Goal: Transaction & Acquisition: Purchase product/service

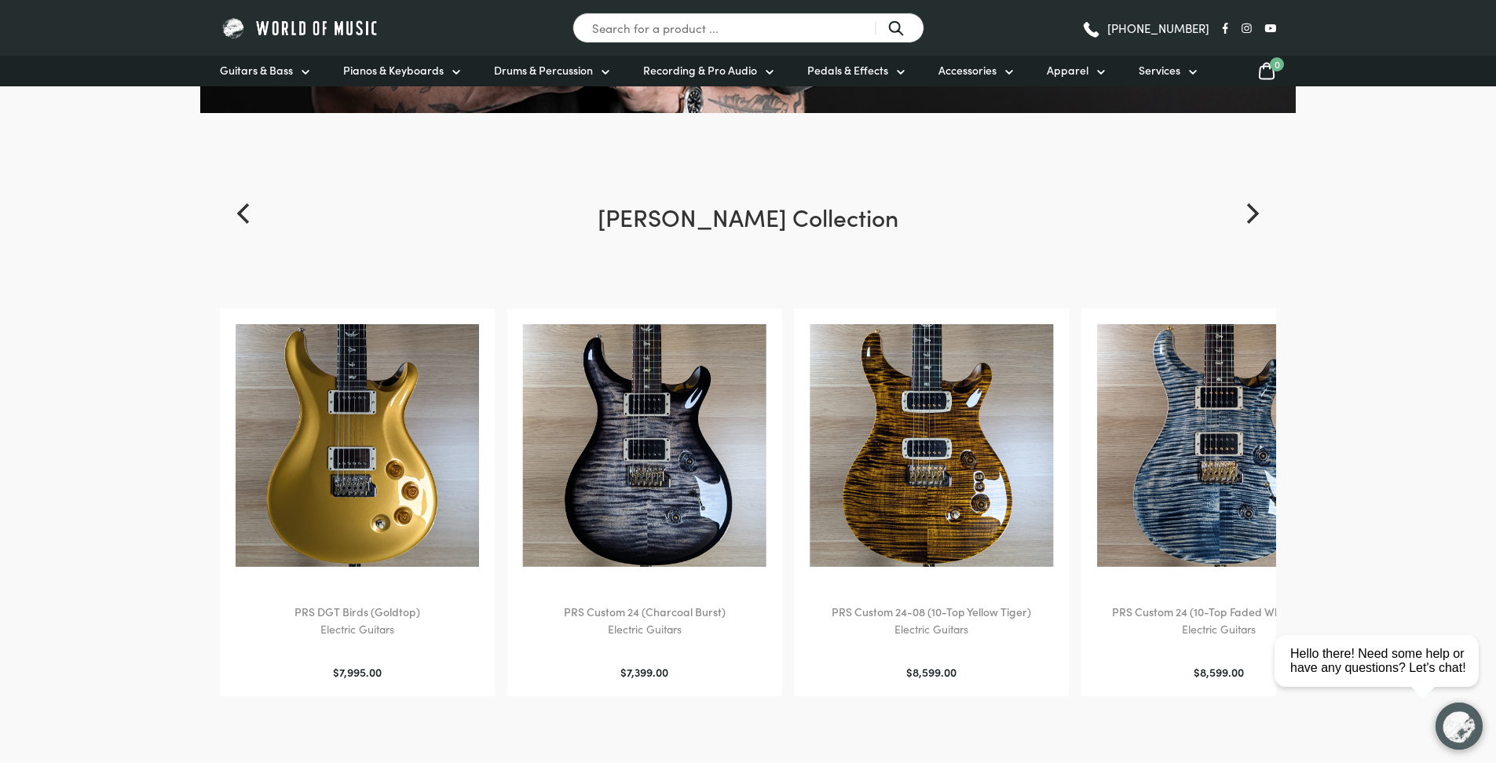
scroll to position [565, 0]
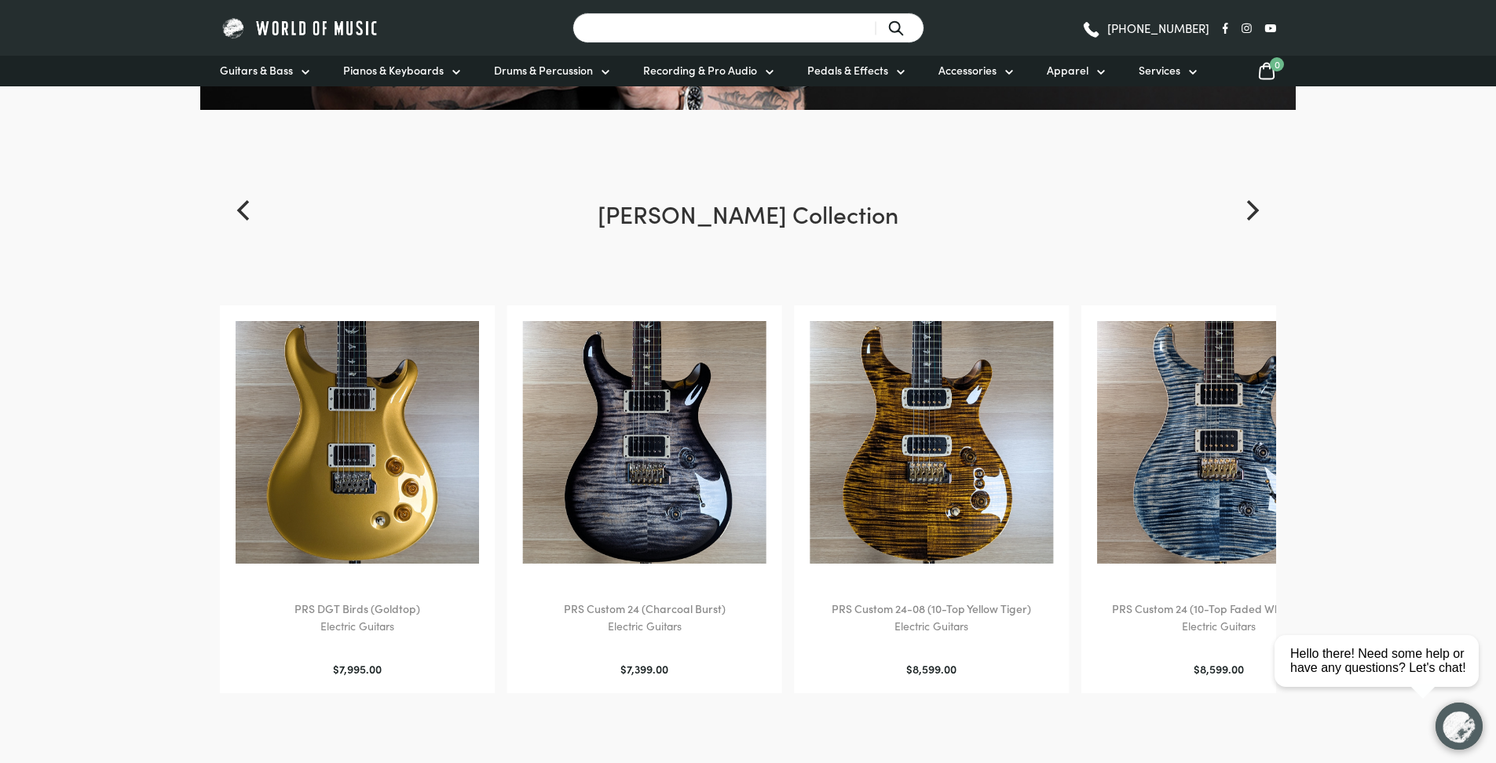
click at [637, 24] on input "Search for a product ..." at bounding box center [748, 28] width 352 height 31
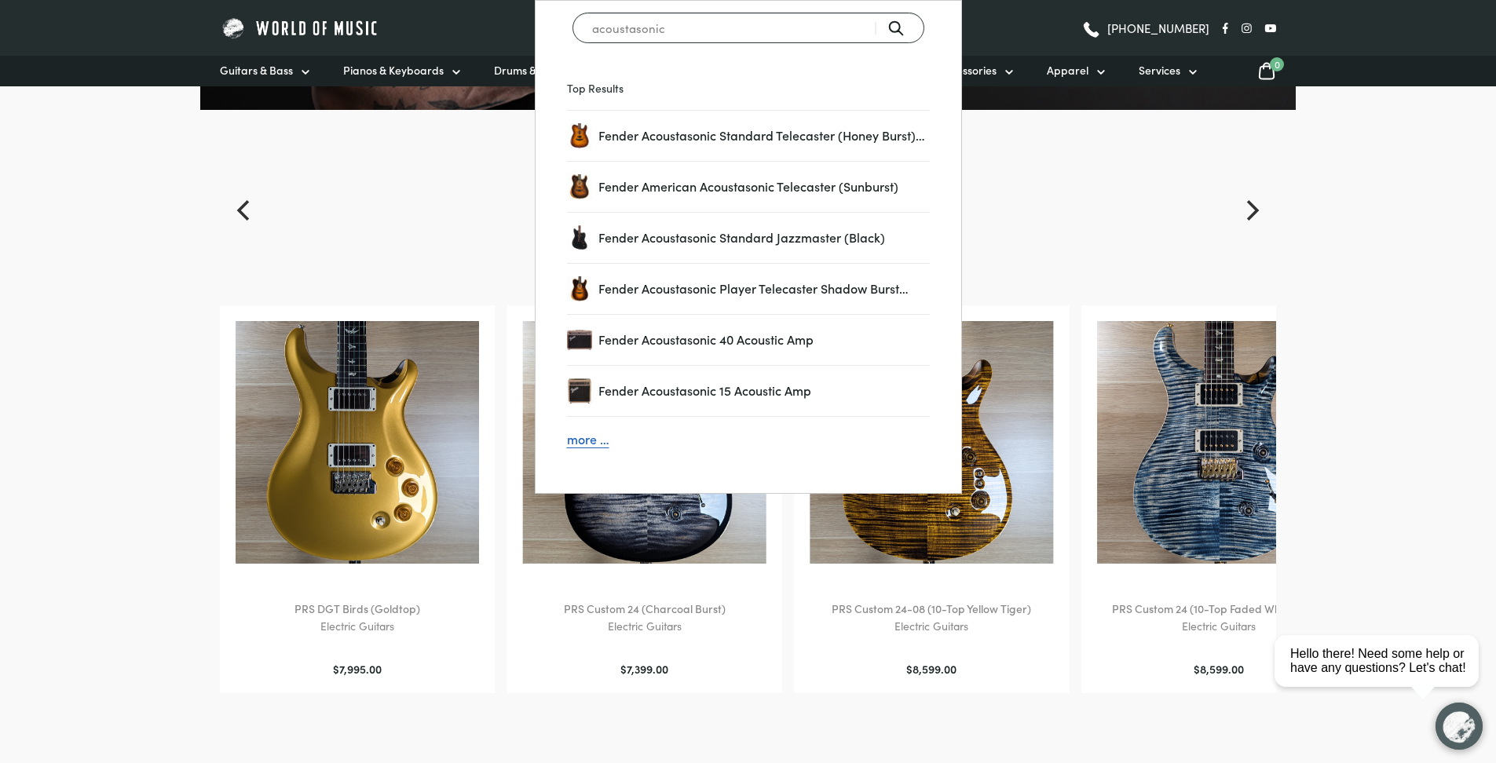
type input "acoustasonic"
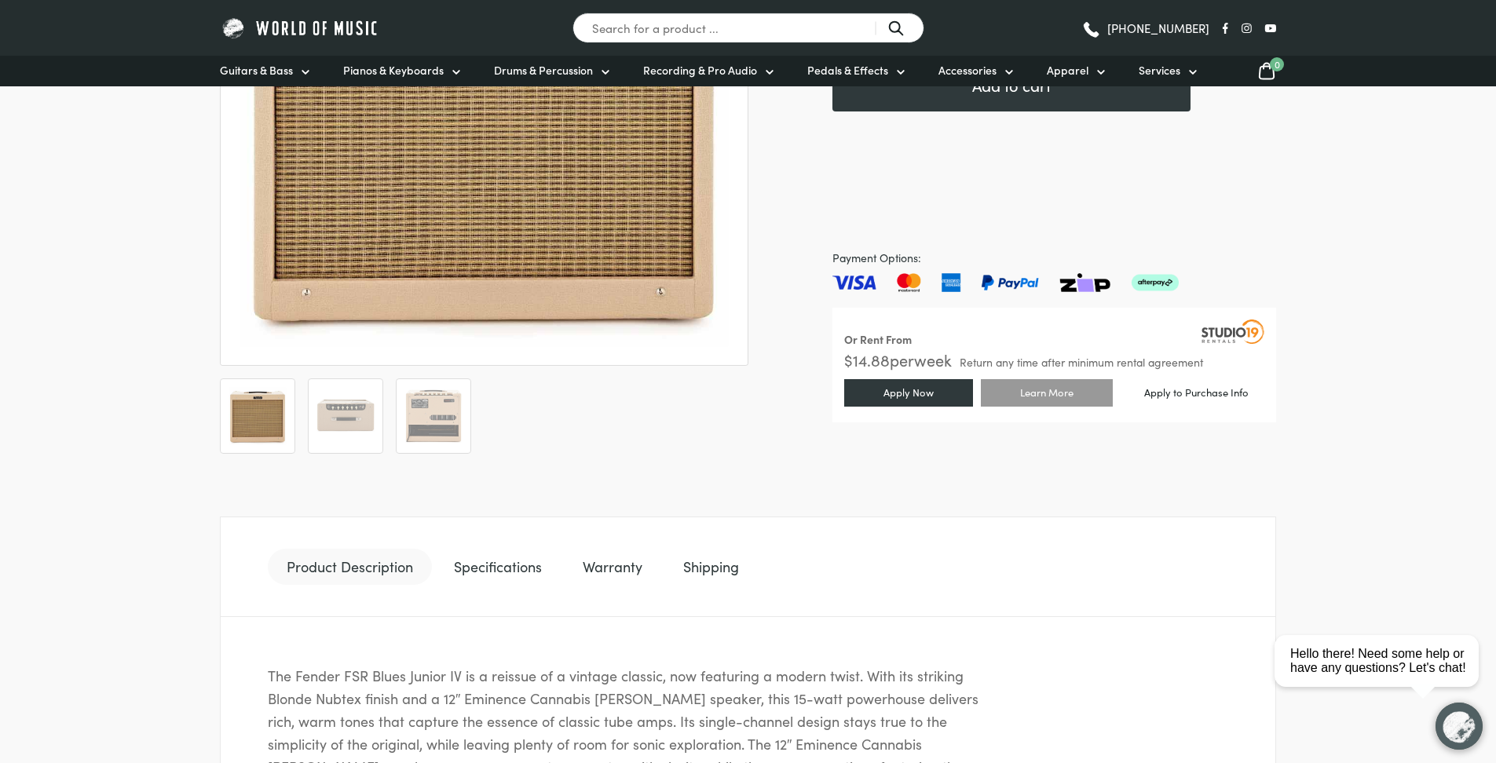
scroll to position [377, 0]
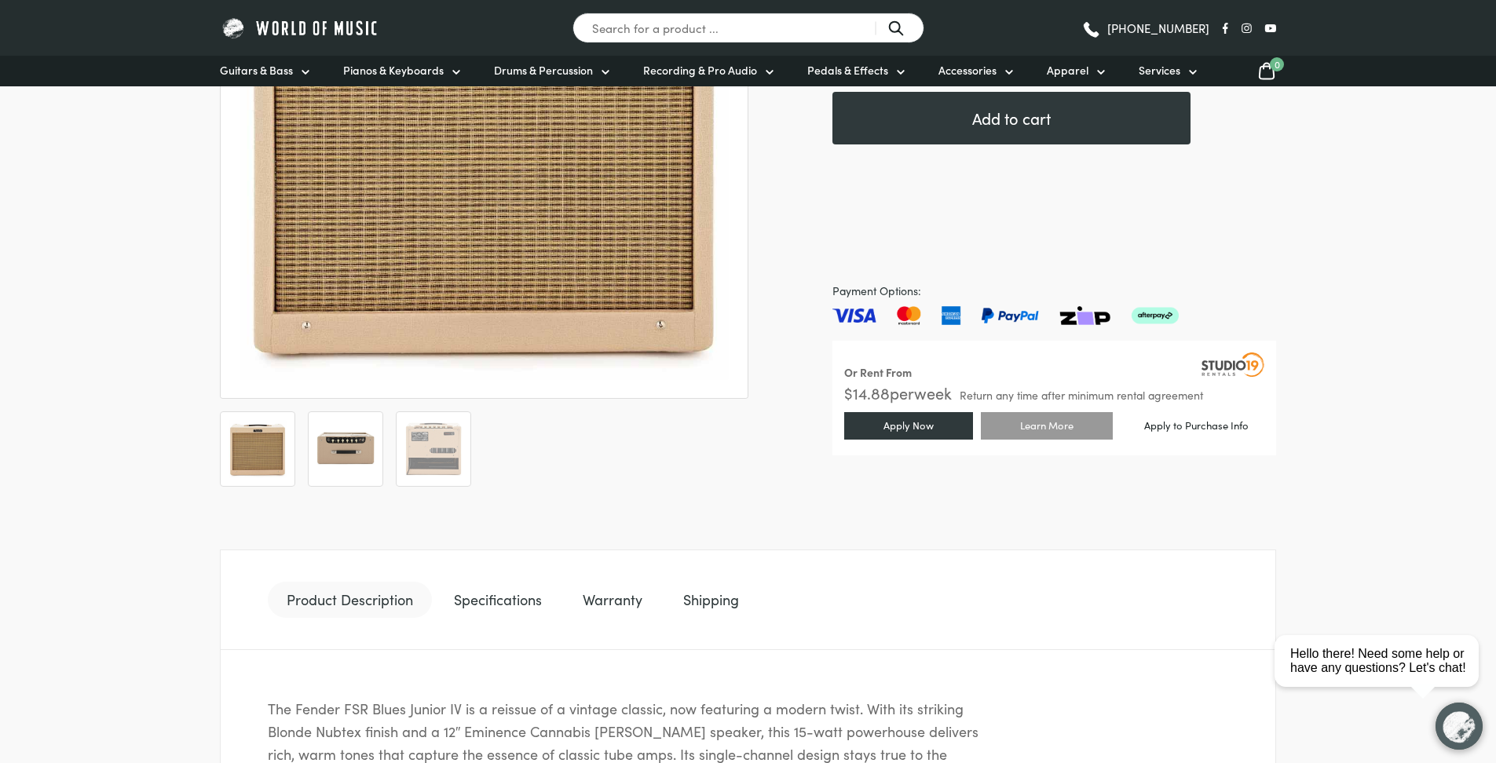
click at [351, 477] on img at bounding box center [345, 449] width 58 height 58
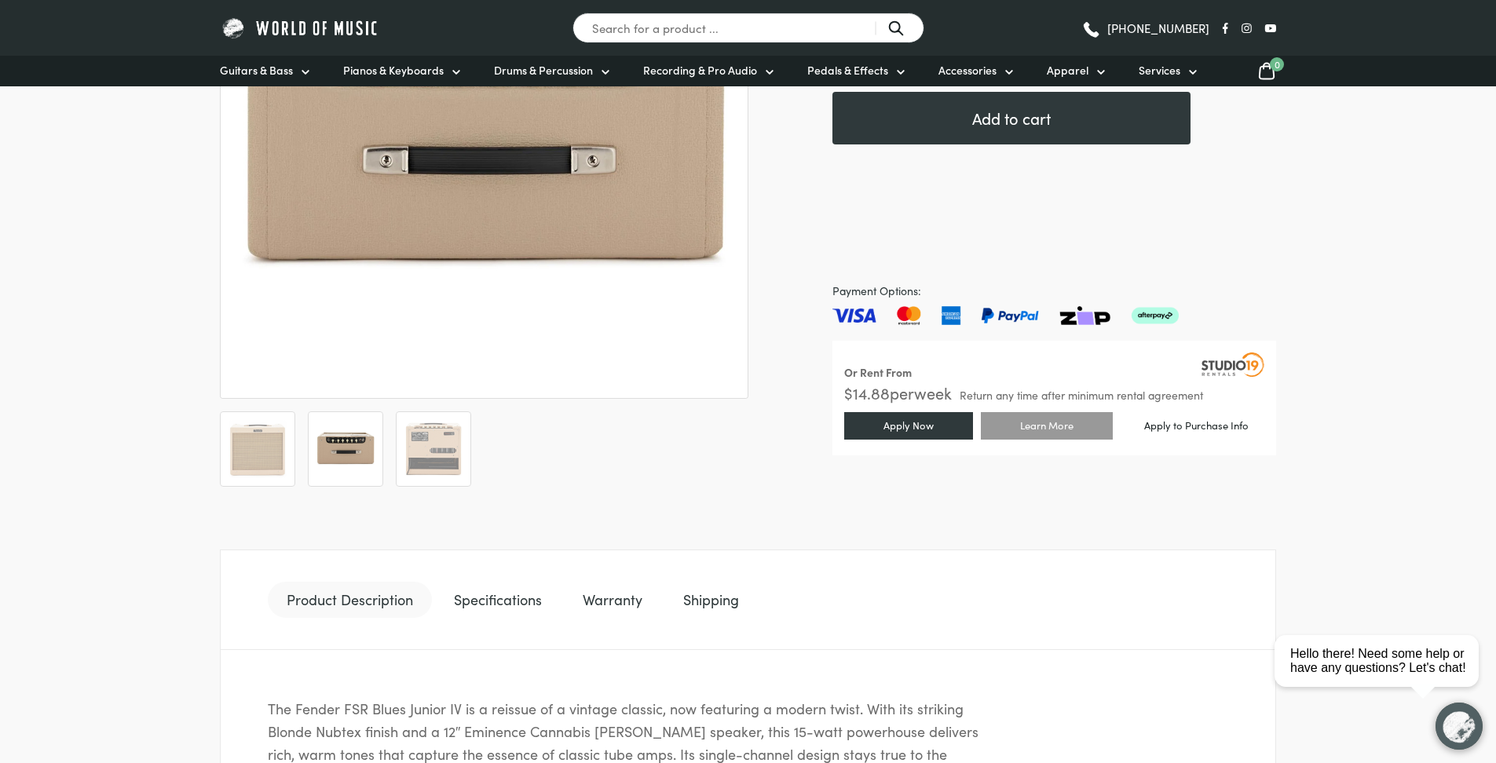
scroll to position [188, 0]
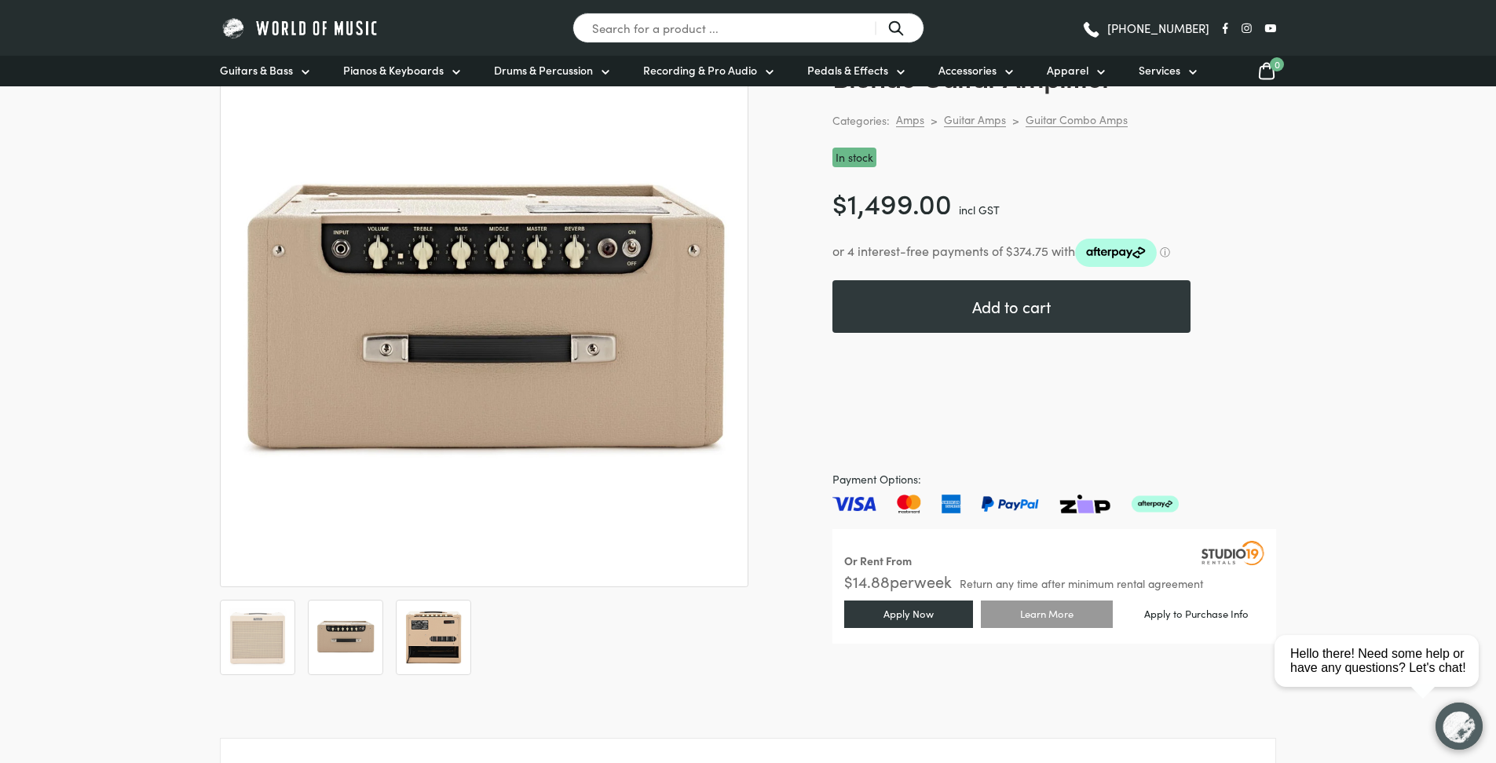
click at [428, 639] on img at bounding box center [433, 638] width 58 height 58
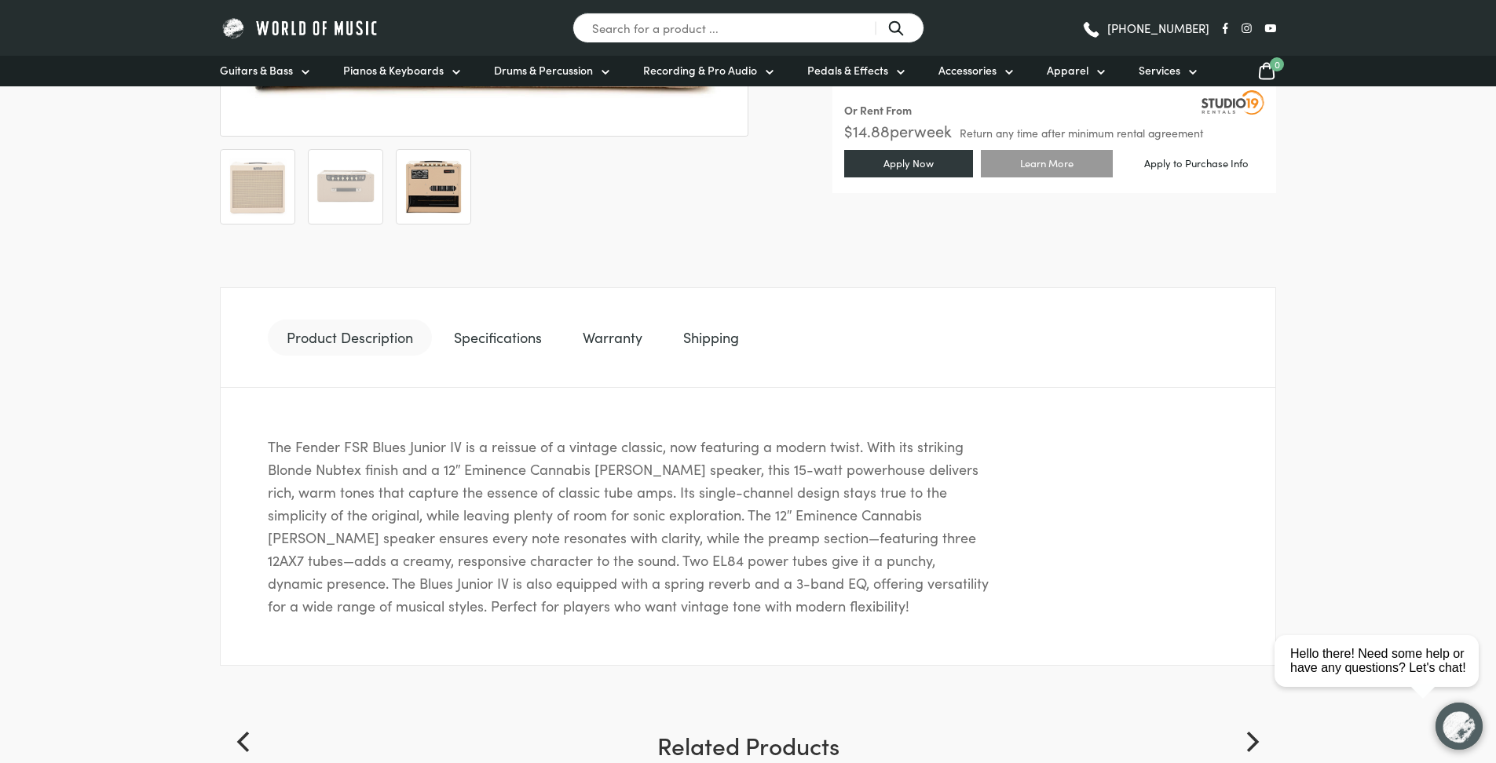
scroll to position [754, 0]
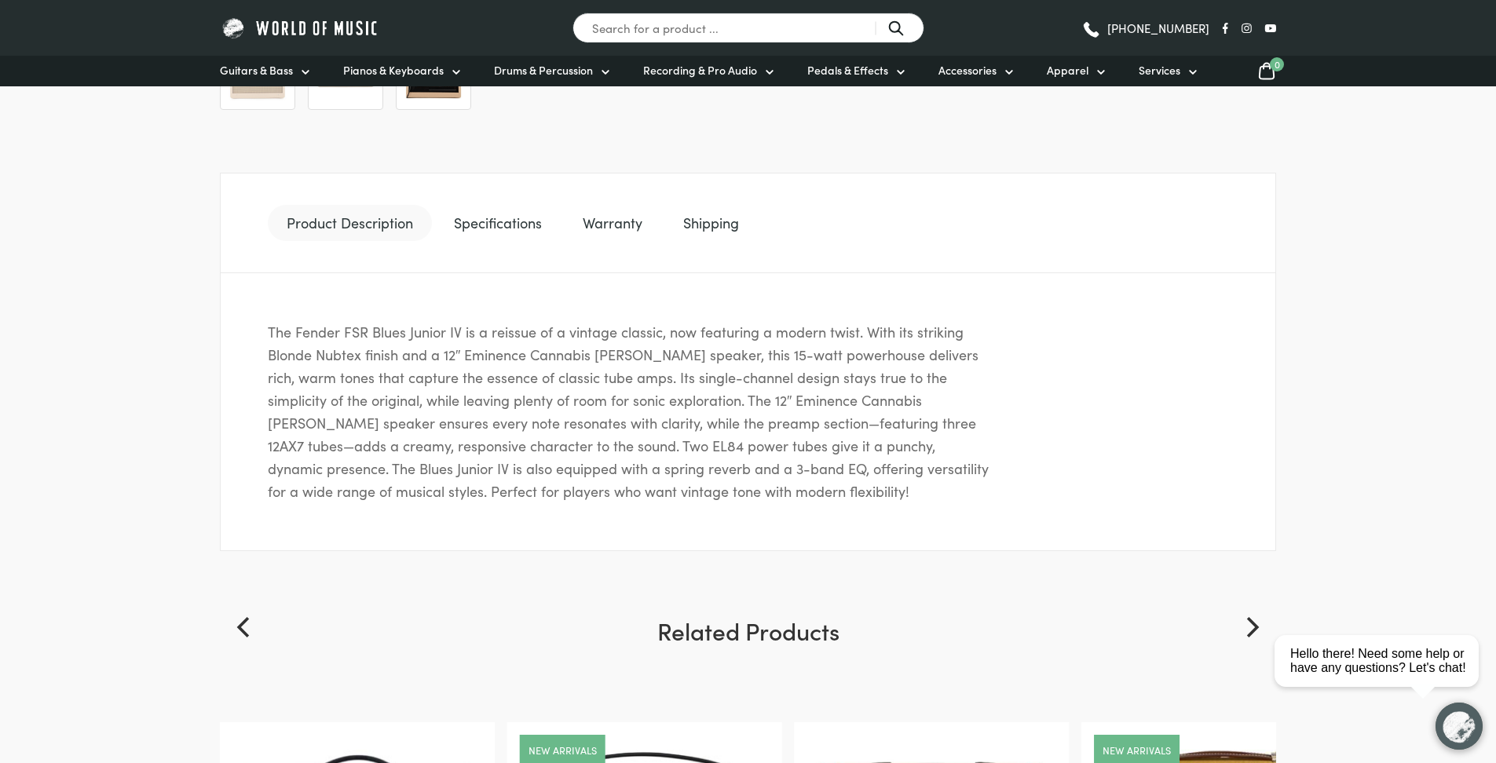
click at [494, 219] on link "Specifications" at bounding box center [498, 223] width 126 height 36
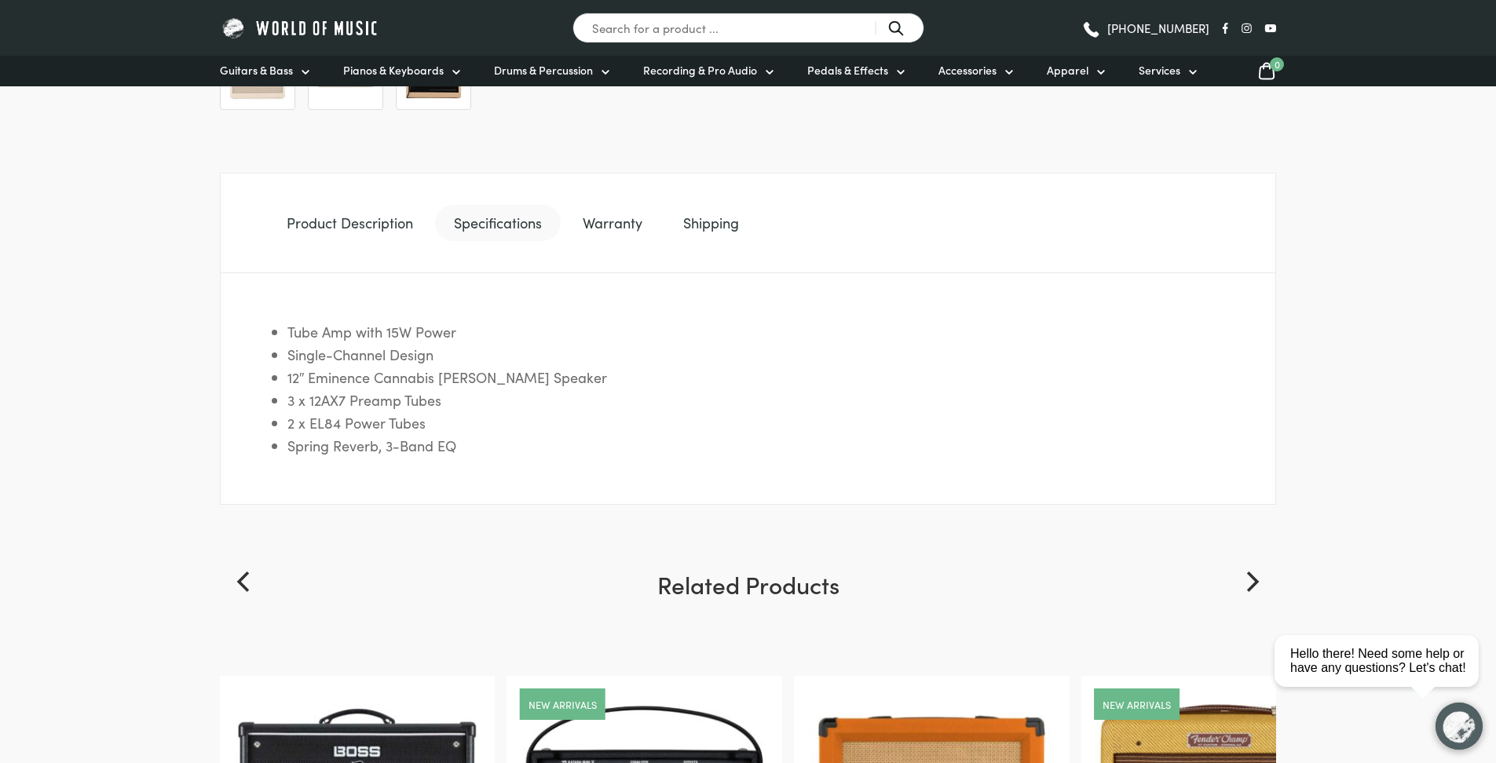
click at [407, 218] on link "Product Description" at bounding box center [350, 223] width 164 height 36
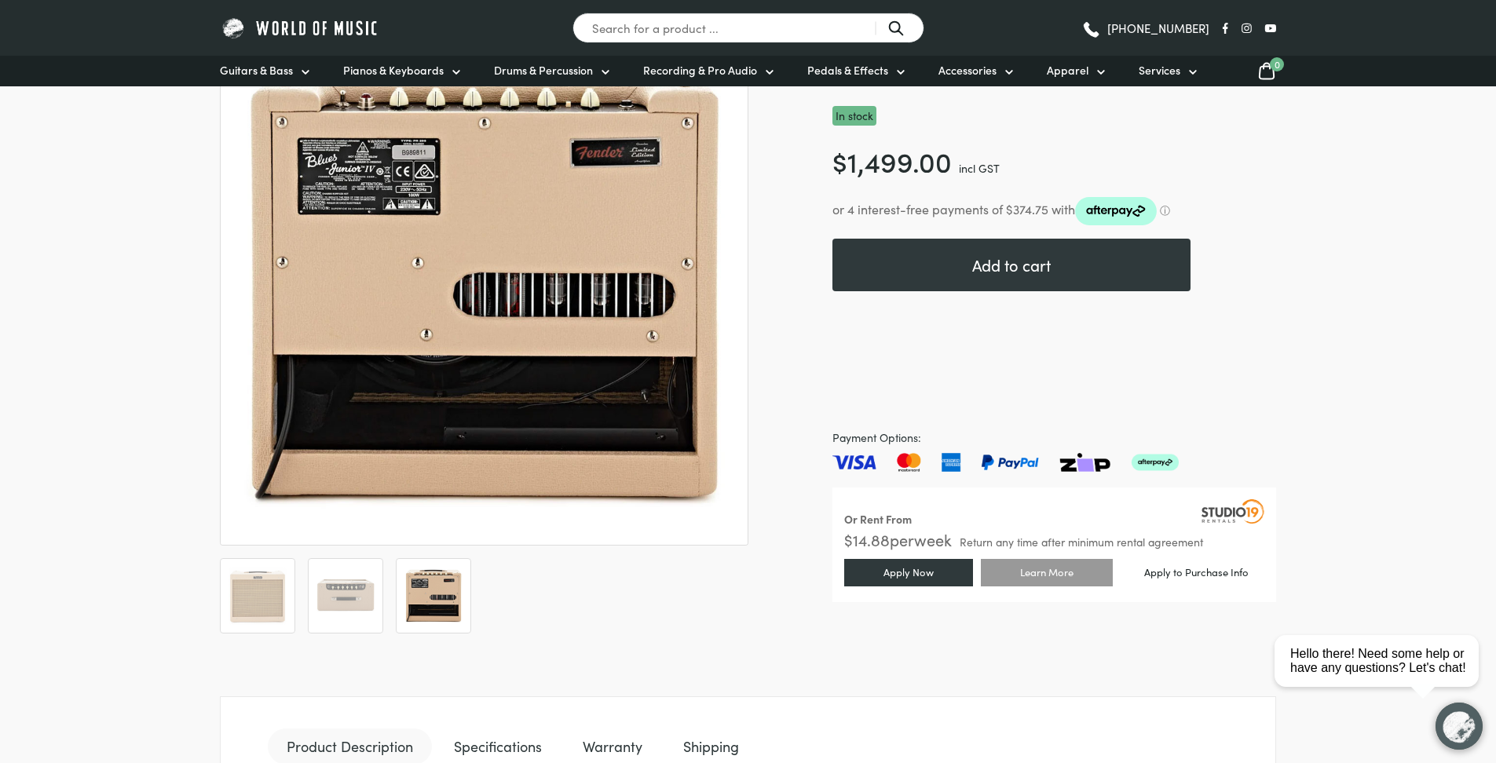
scroll to position [188, 0]
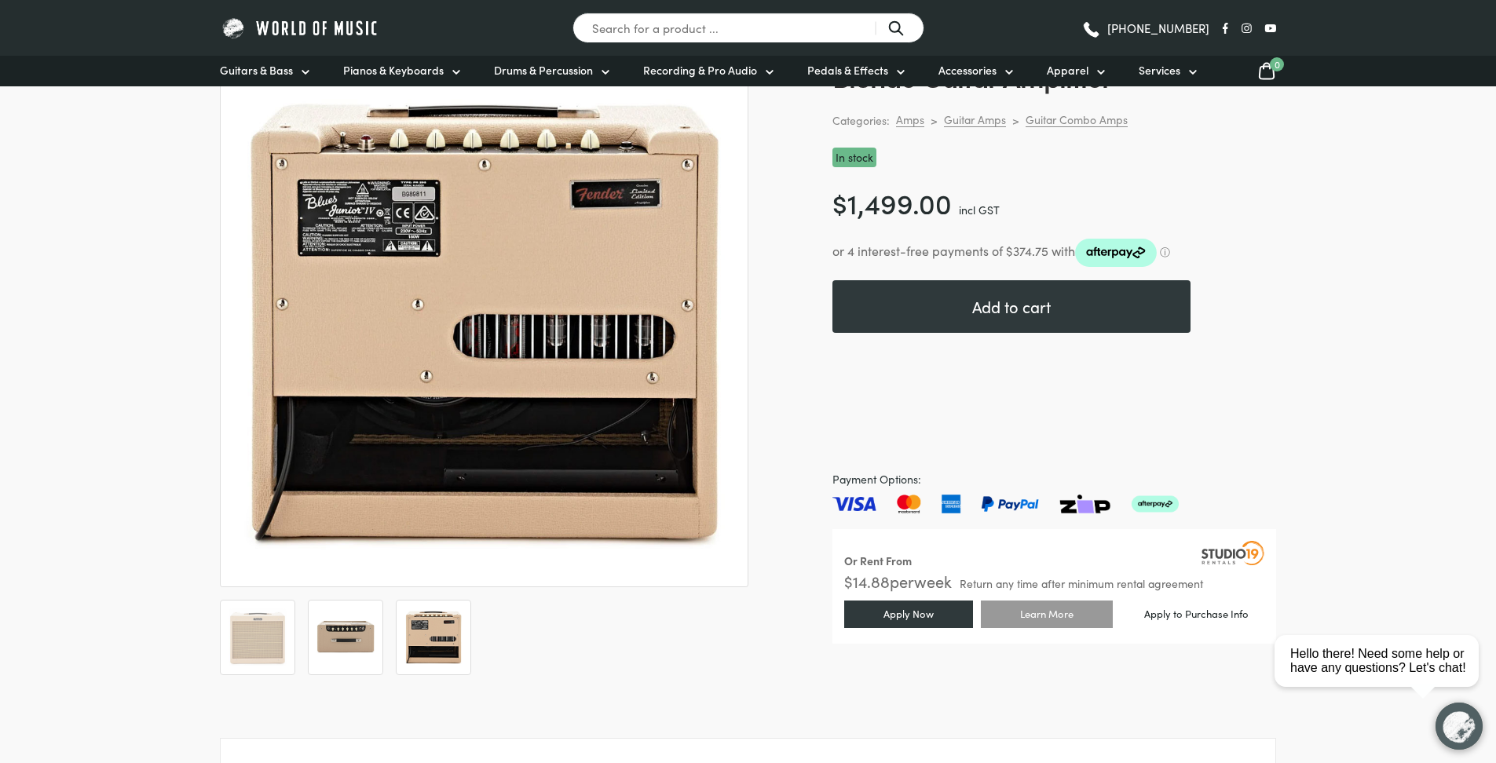
click at [339, 624] on img at bounding box center [345, 638] width 58 height 58
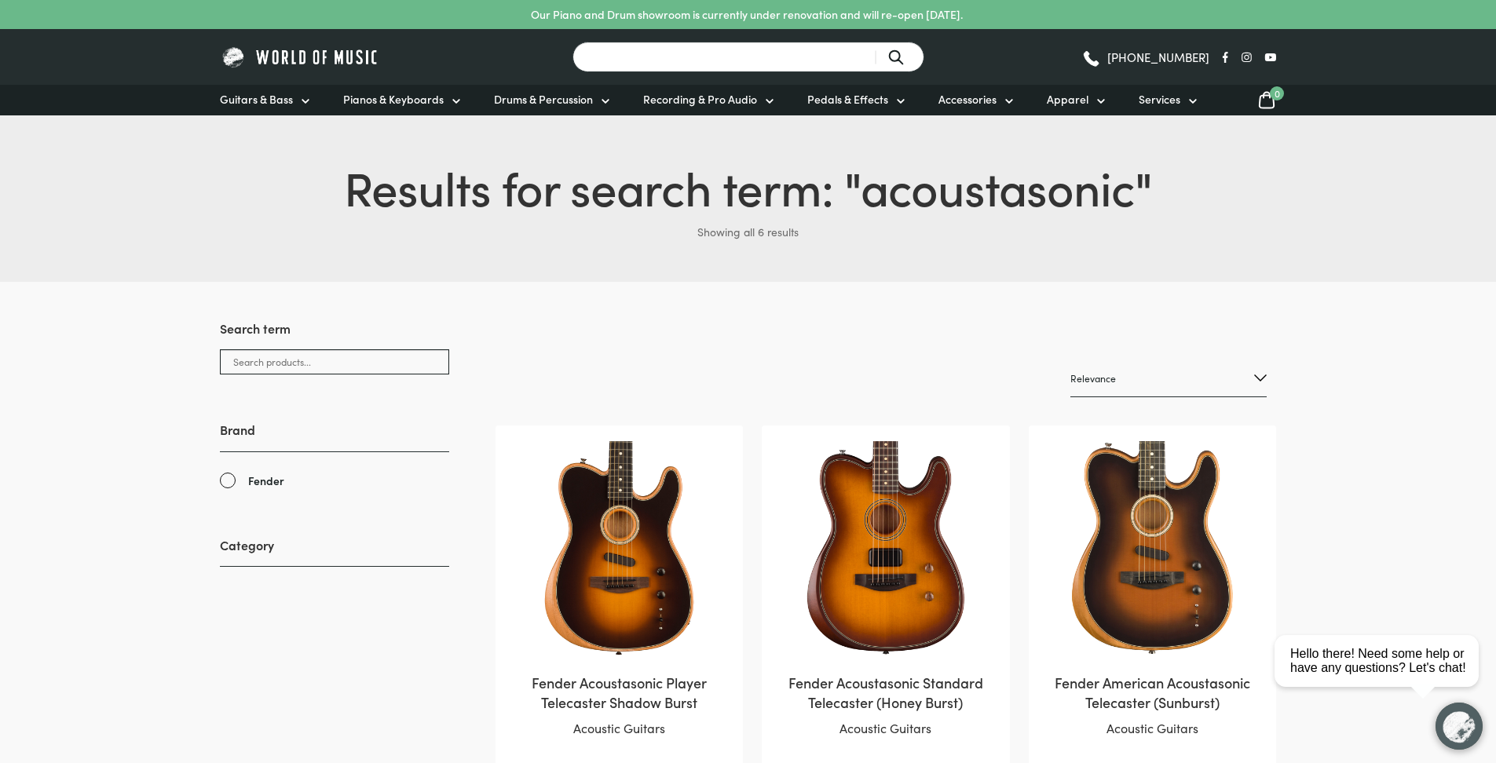
click at [718, 49] on input "Search for a product ..." at bounding box center [748, 57] width 352 height 31
click at [1016, 187] on span "acoustasonic" at bounding box center [998, 186] width 274 height 66
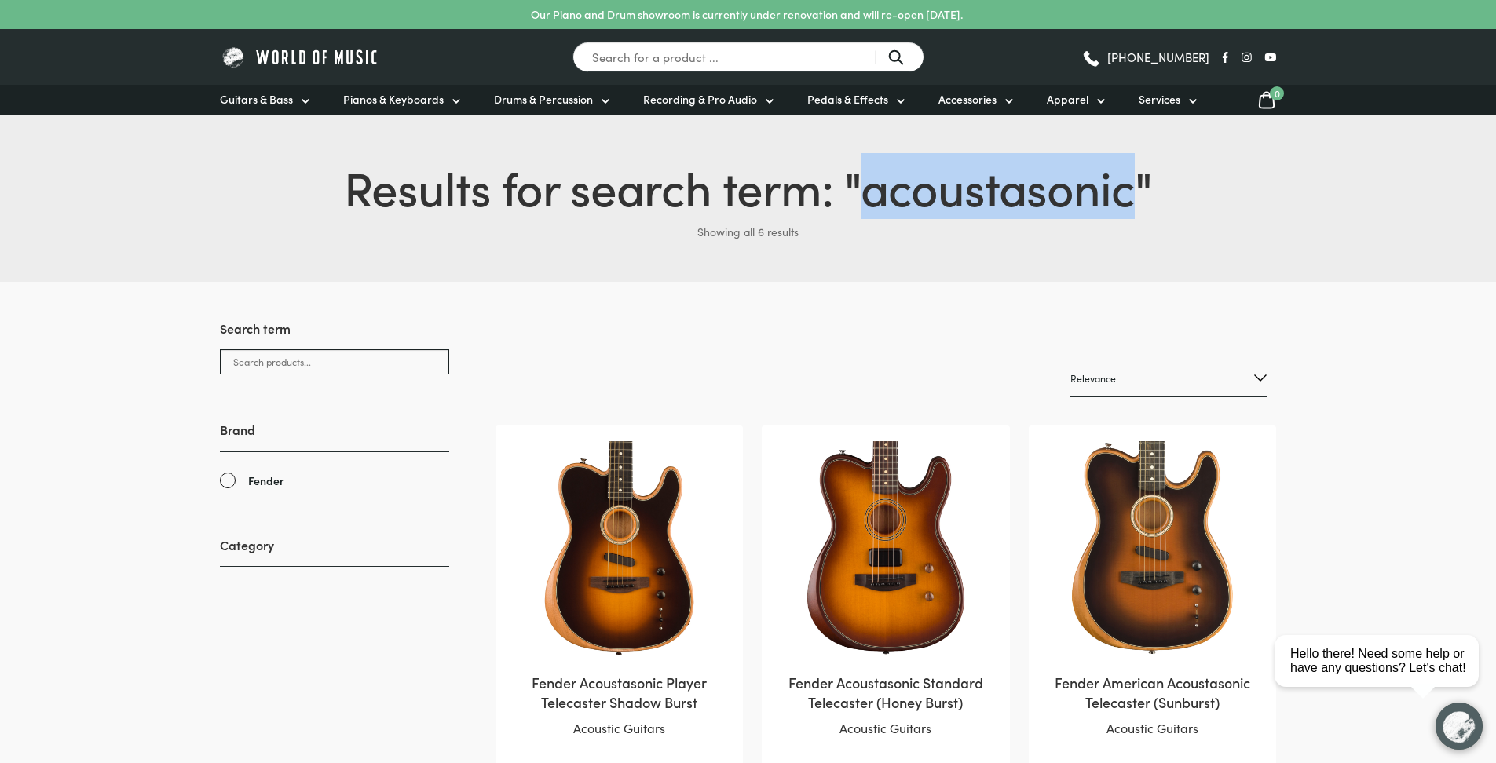
click at [1016, 187] on span "acoustasonic" at bounding box center [998, 186] width 274 height 66
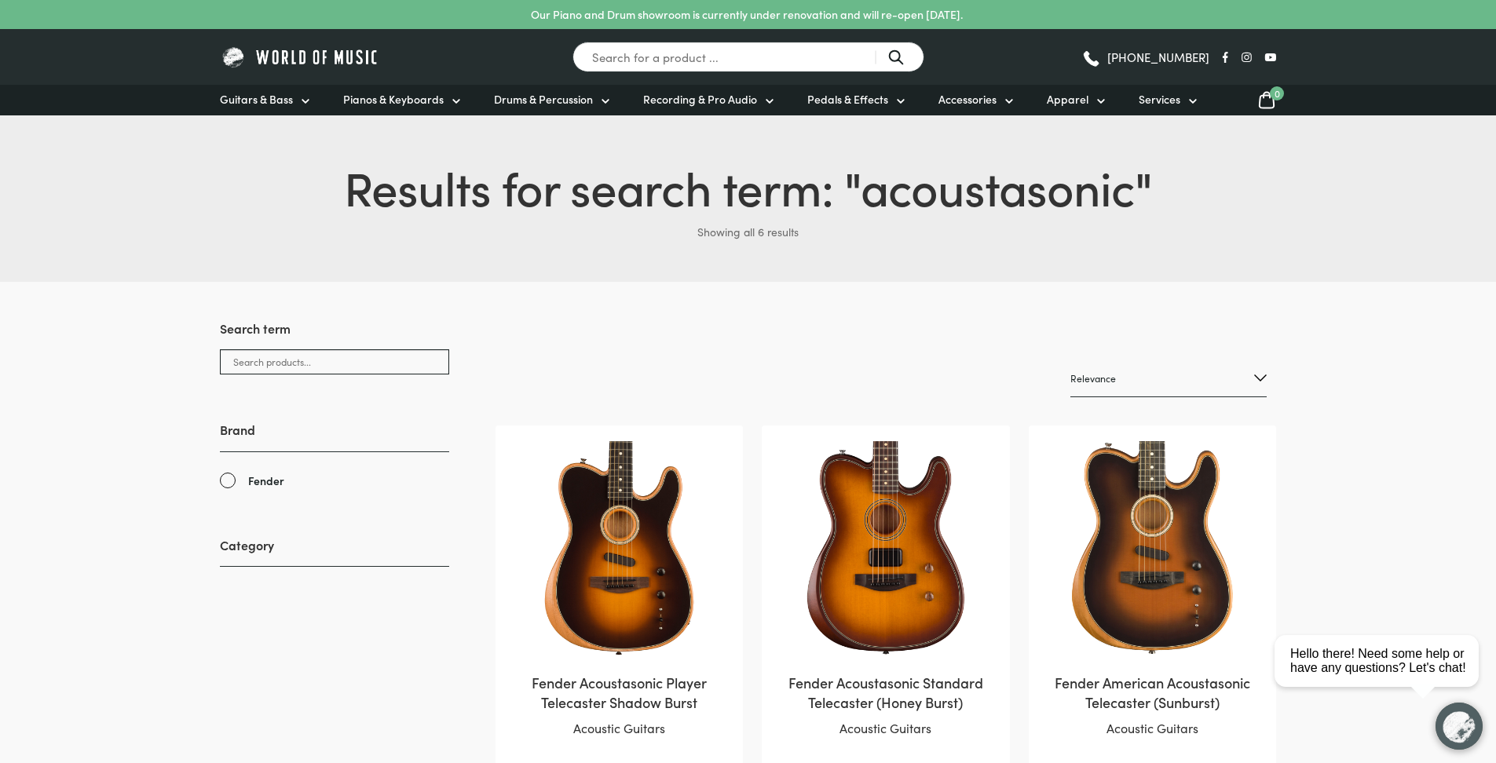
select select "price"
click at [1070, 360] on select "Relevance Sort by popularity Sort by average rating Sort by latest Sort by pric…" at bounding box center [1168, 378] width 196 height 37
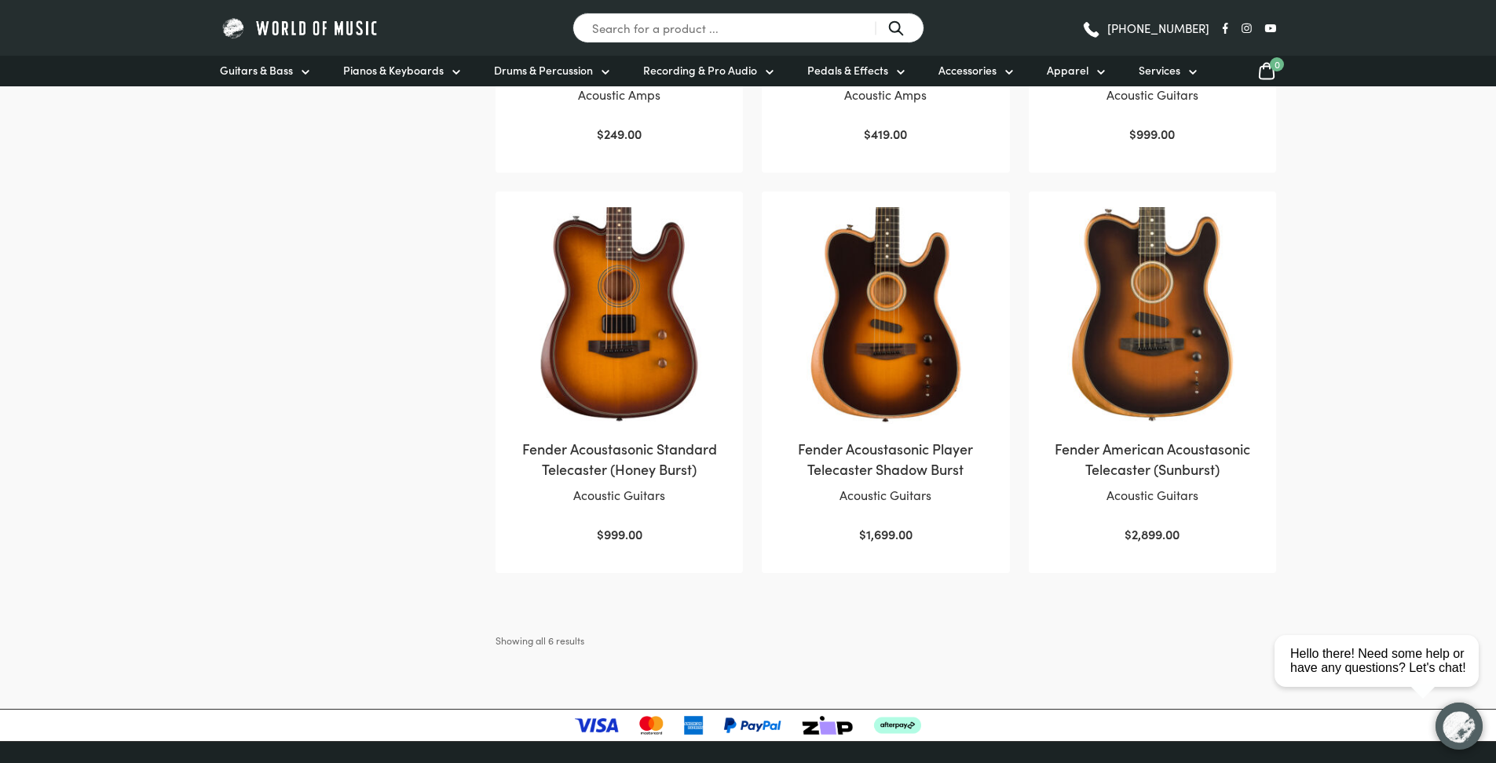
scroll to position [660, 0]
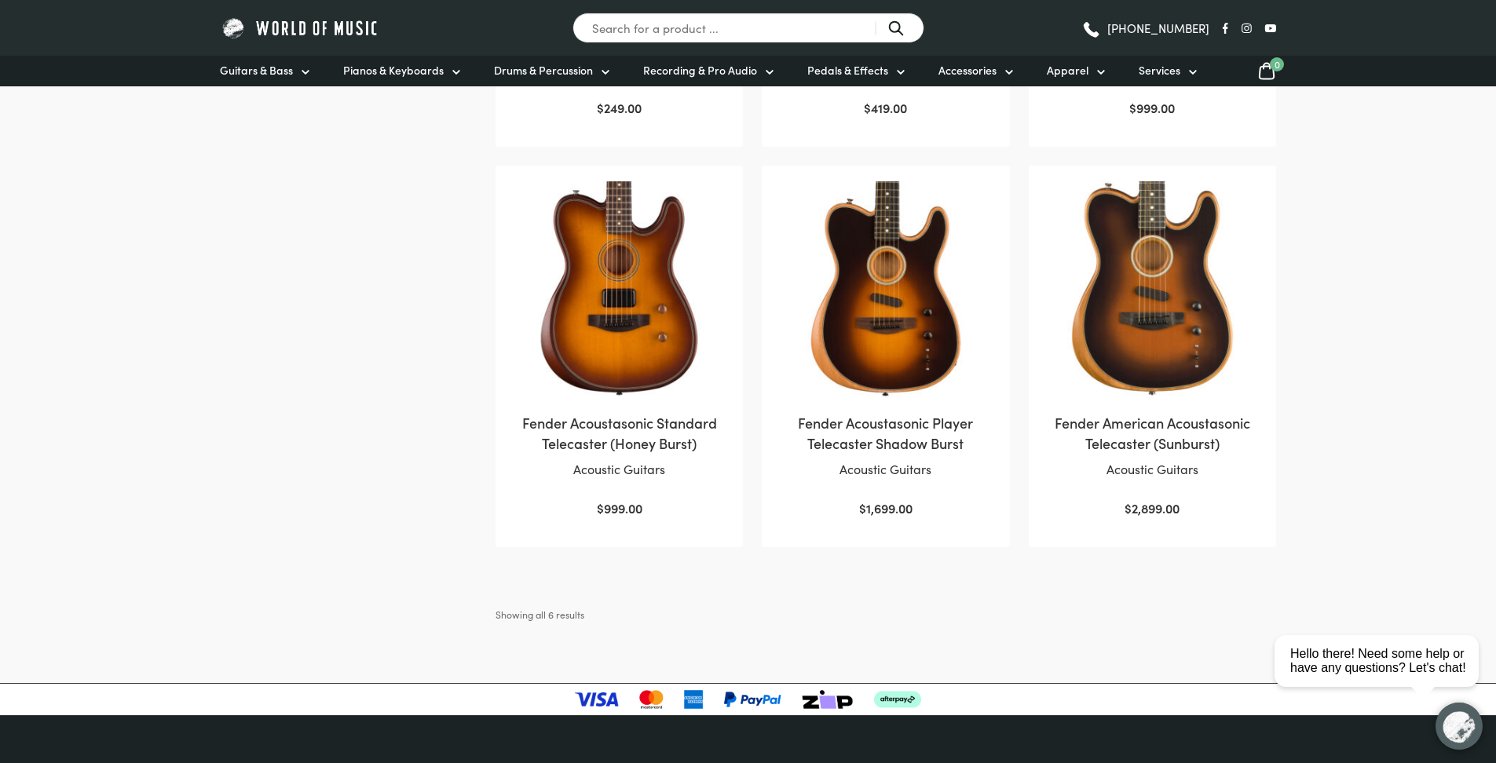
click at [661, 446] on h2 "Fender Acoustasonic Standard Telecaster (Honey Burst)" at bounding box center [619, 432] width 216 height 39
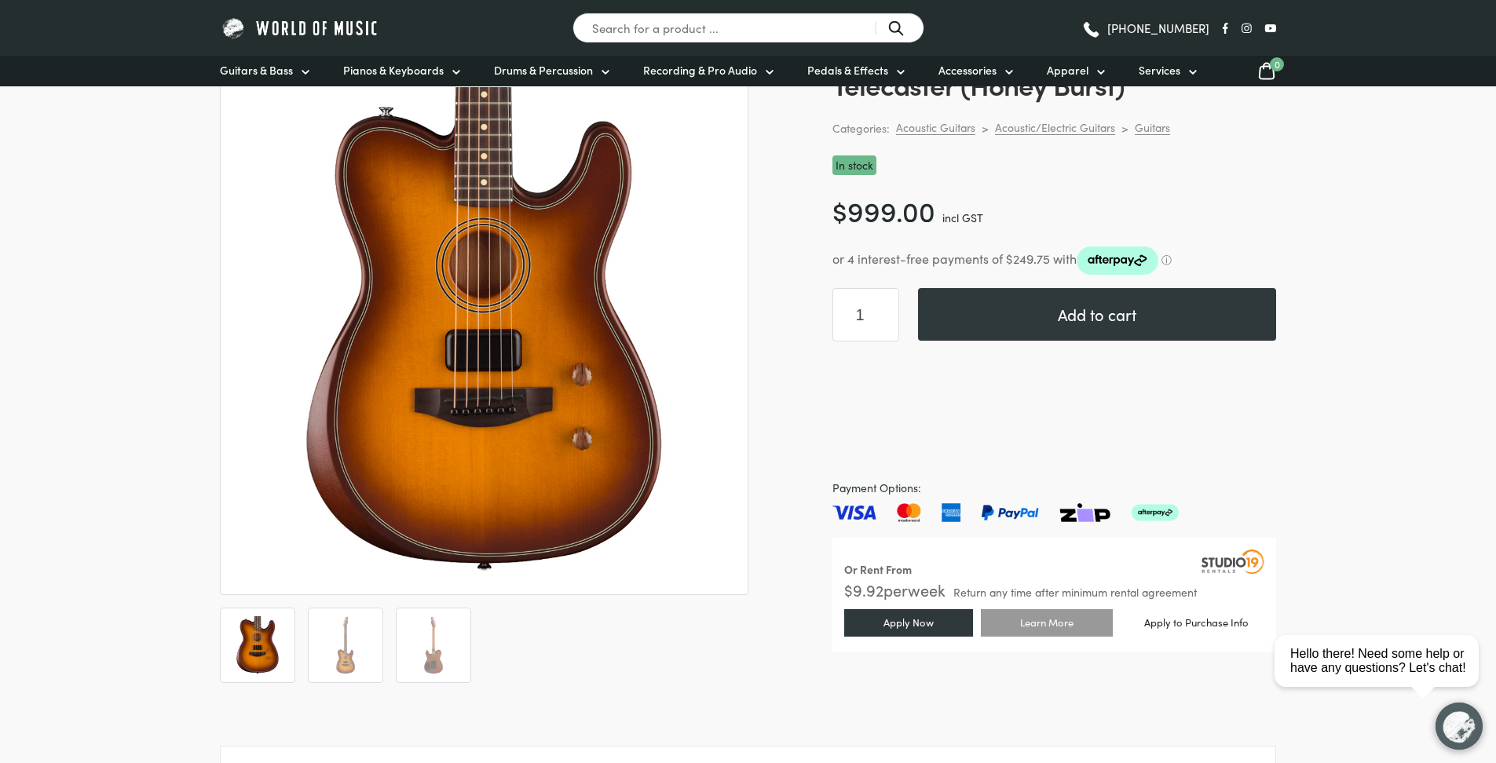
scroll to position [188, 0]
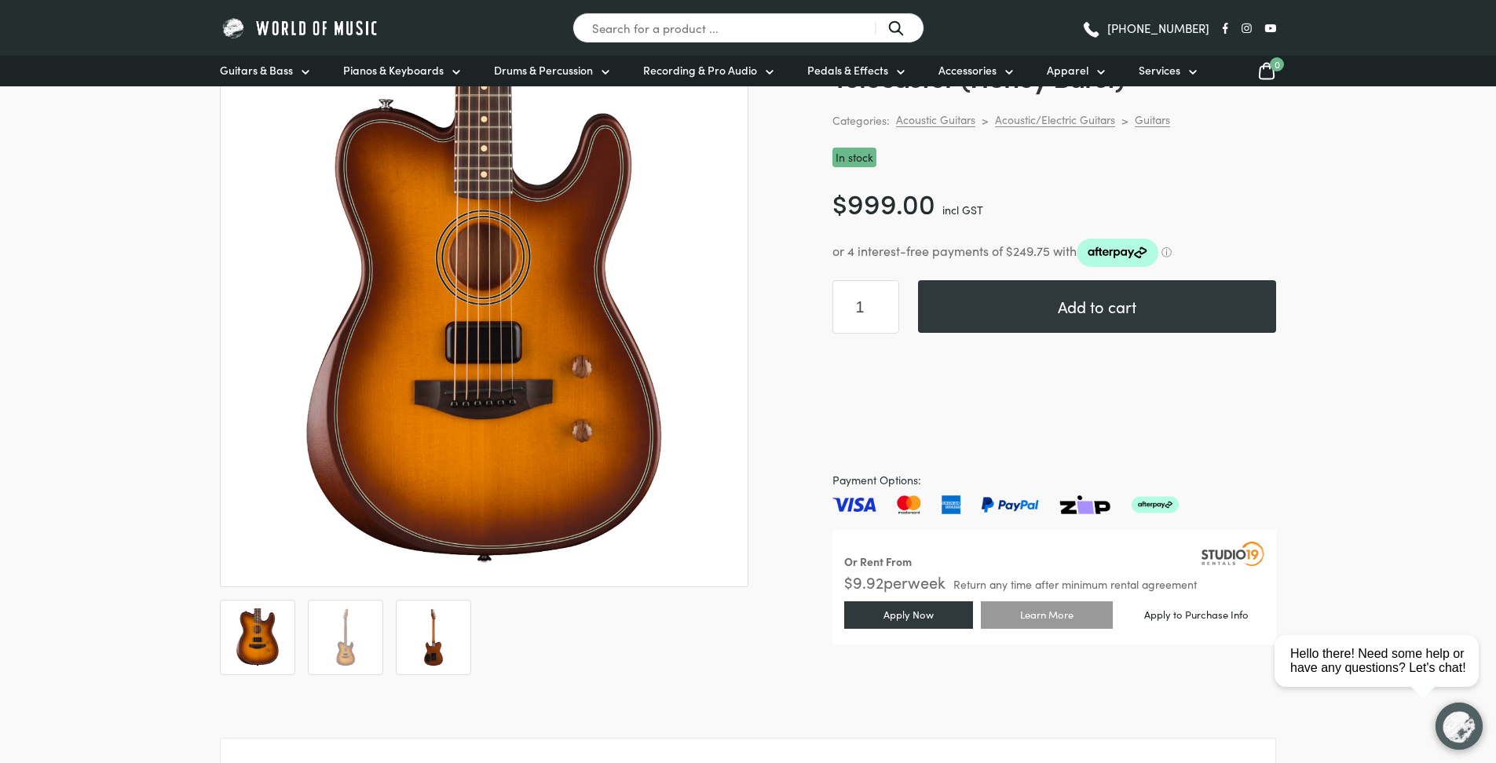
click at [441, 655] on img at bounding box center [433, 638] width 58 height 58
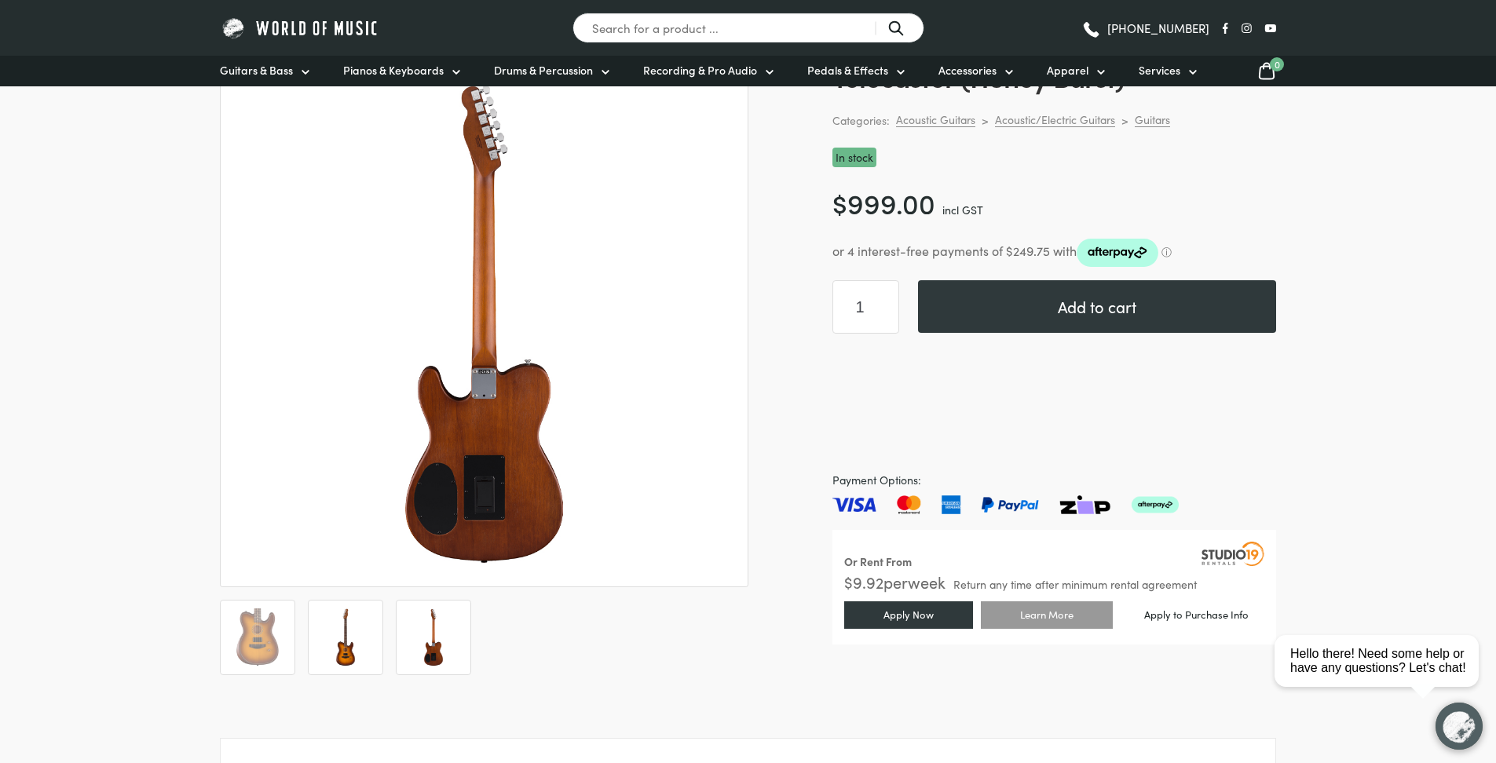
click at [345, 660] on img at bounding box center [345, 638] width 58 height 58
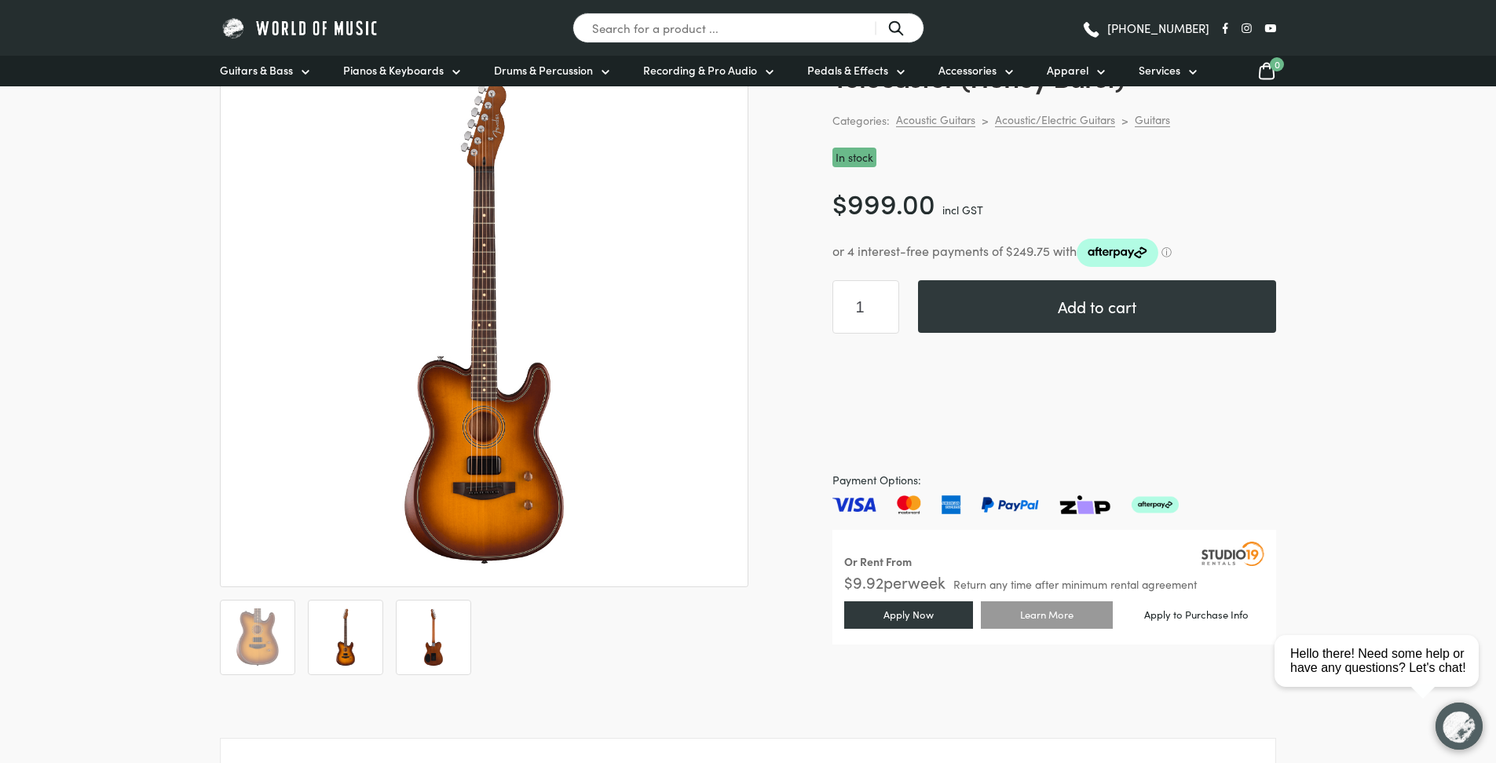
click at [426, 659] on img at bounding box center [433, 638] width 58 height 58
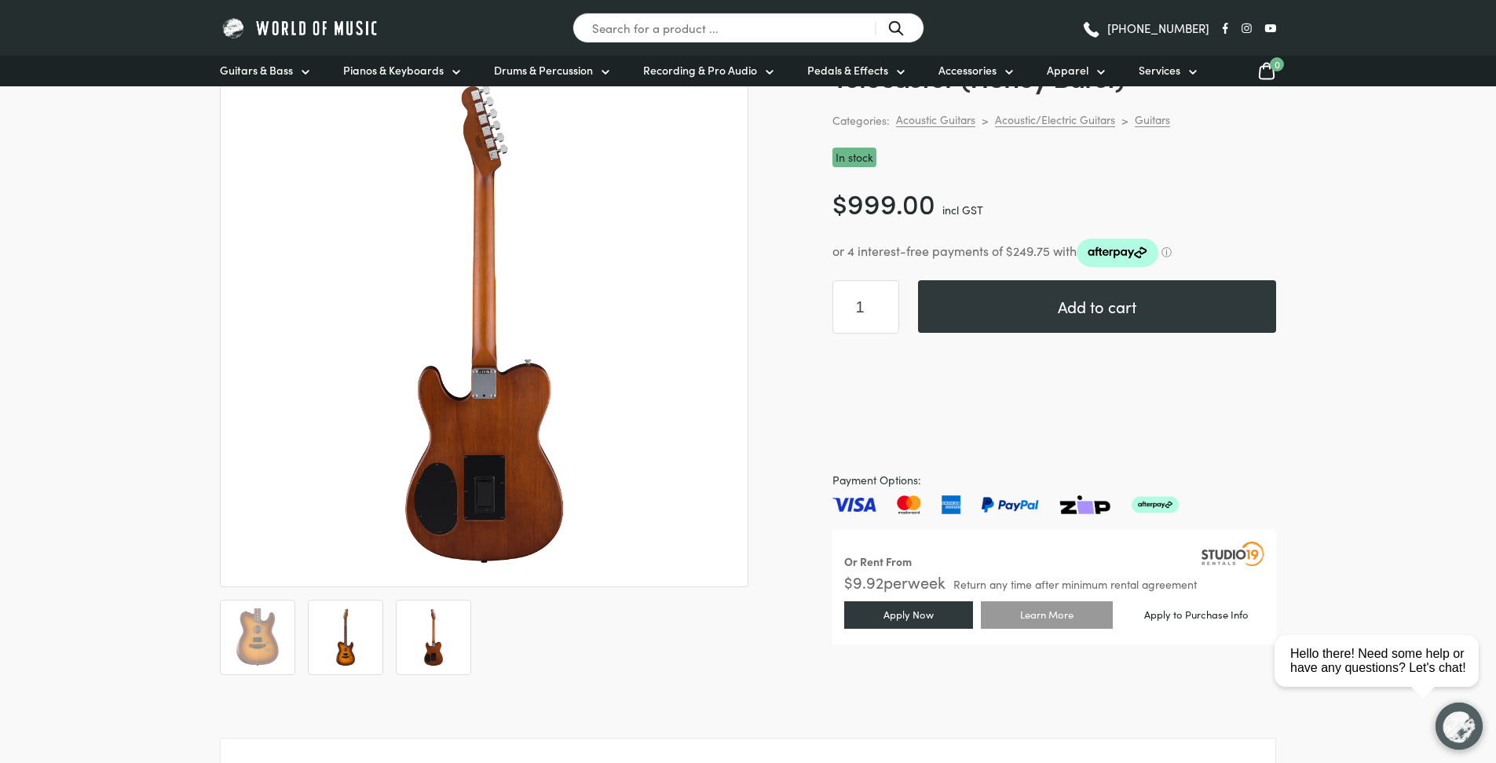
click at [345, 651] on img at bounding box center [345, 638] width 58 height 58
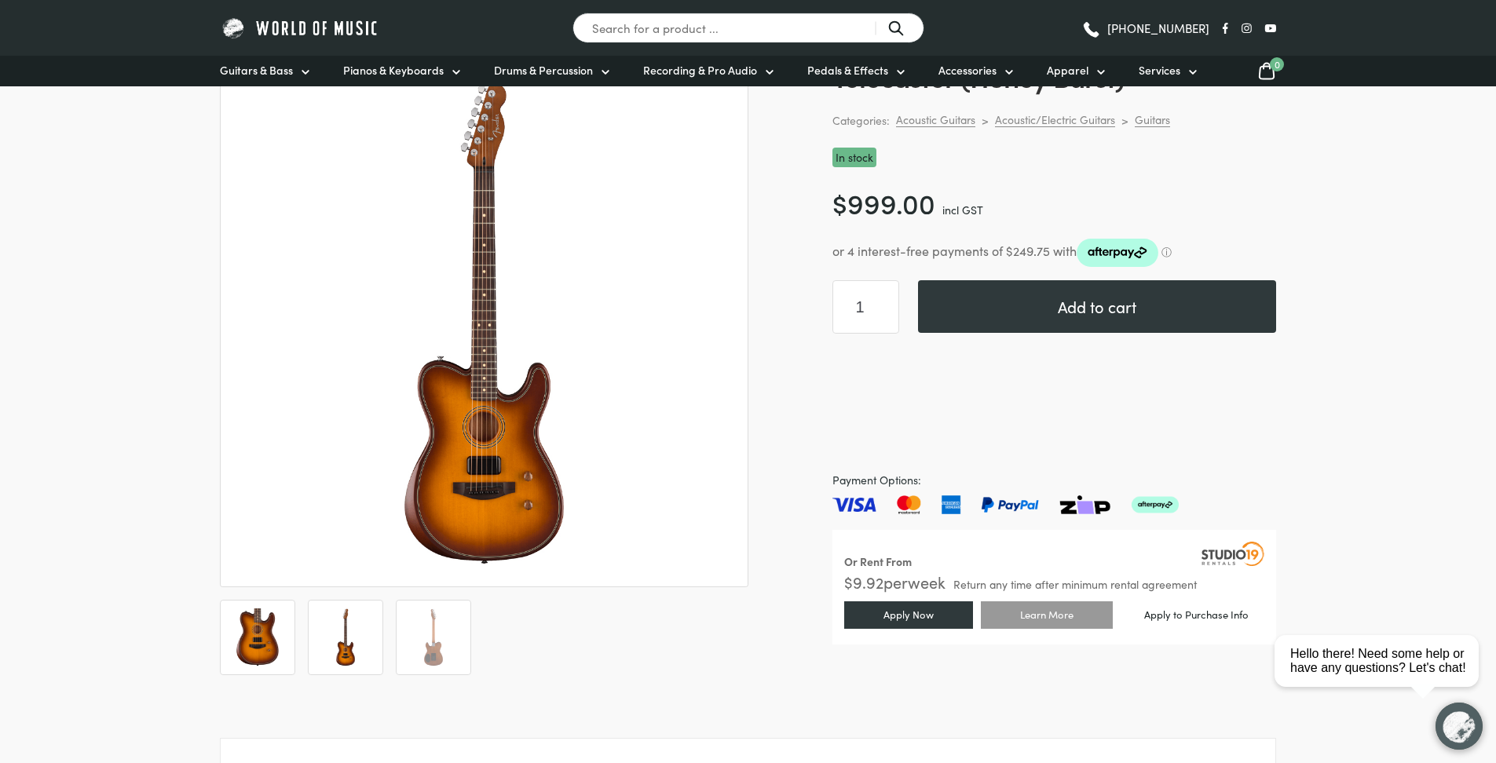
click at [246, 630] on img at bounding box center [257, 638] width 58 height 58
